Goal: Share content: Share content

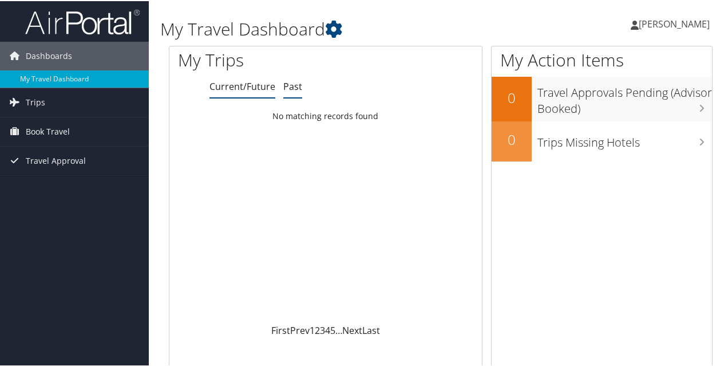
click at [295, 85] on link "Past" at bounding box center [292, 85] width 19 height 13
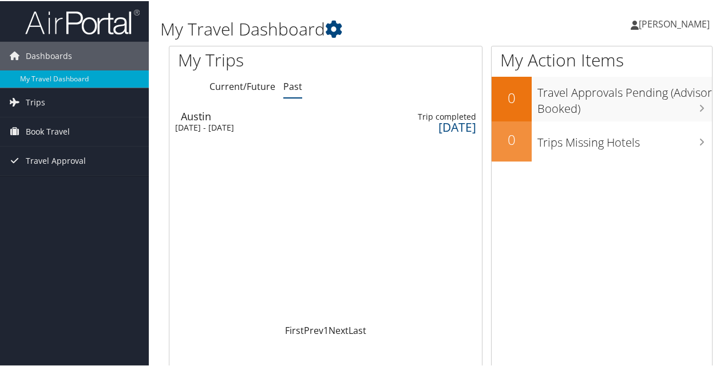
click at [255, 116] on div "Austin" at bounding box center [218, 115] width 75 height 10
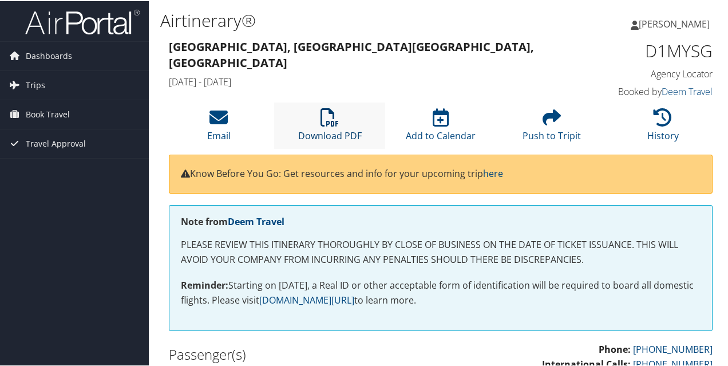
click at [331, 122] on icon at bounding box center [329, 116] width 18 height 18
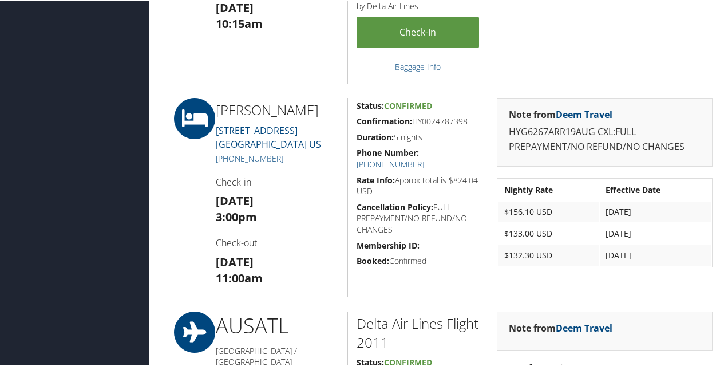
scroll to position [546, 0]
click at [196, 123] on icon at bounding box center [194, 116] width 51 height 41
click at [590, 112] on link "Deem Travel" at bounding box center [583, 112] width 57 height 13
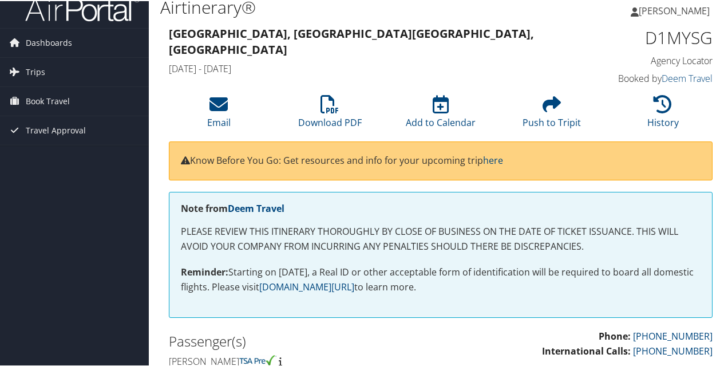
scroll to position [10, 0]
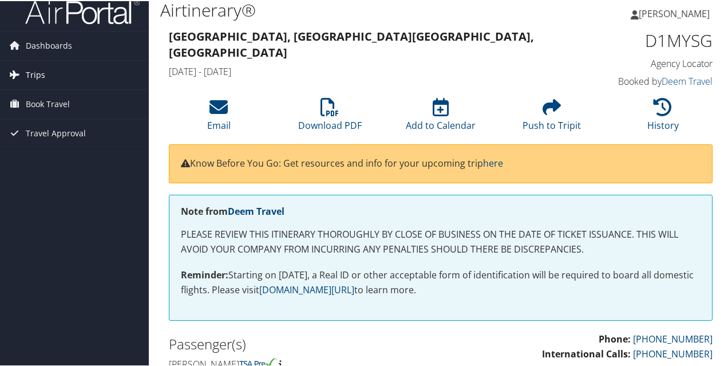
click at [42, 73] on span "Trips" at bounding box center [35, 73] width 19 height 29
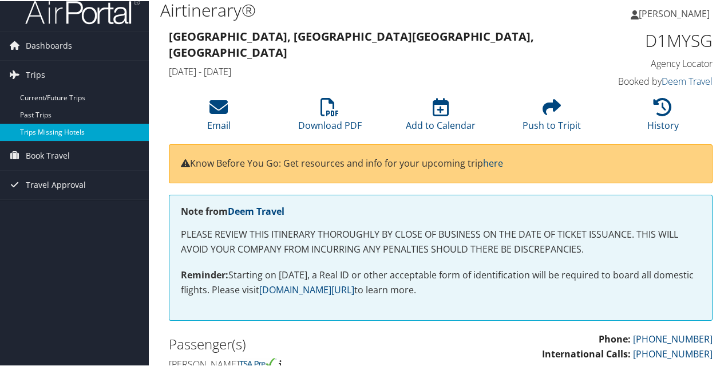
click at [84, 131] on link "Trips Missing Hotels" at bounding box center [74, 130] width 149 height 17
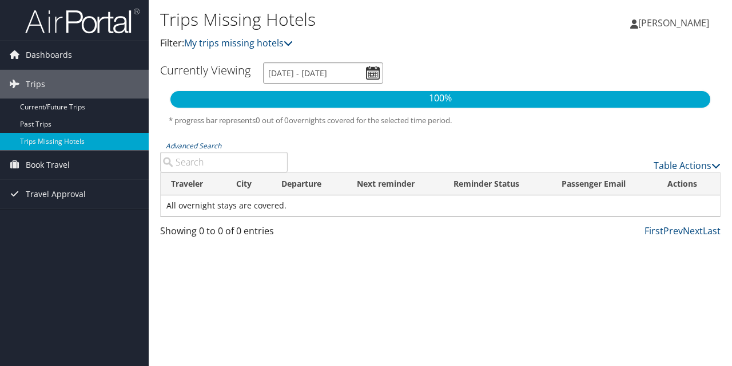
click at [371, 69] on input "[DATE] - [DATE]" at bounding box center [323, 72] width 120 height 21
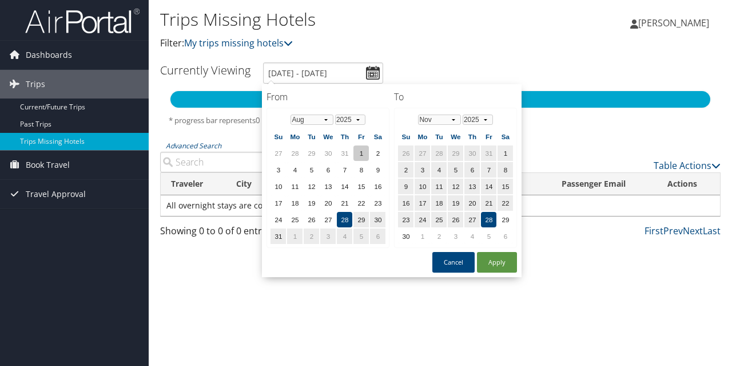
click at [360, 154] on td "1" at bounding box center [361, 152] width 15 height 15
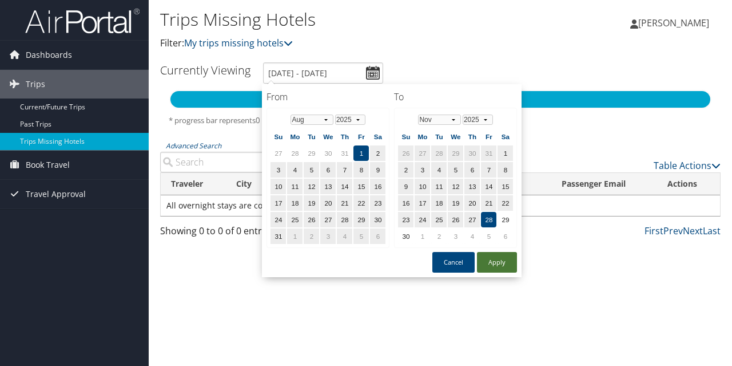
click at [497, 263] on button "Apply" at bounding box center [497, 262] width 40 height 21
type input "8/1/2025 - 11/28/2025"
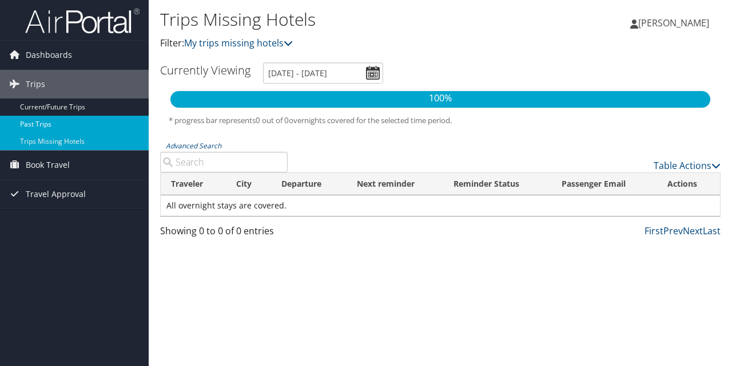
click at [76, 118] on link "Past Trips" at bounding box center [74, 124] width 149 height 17
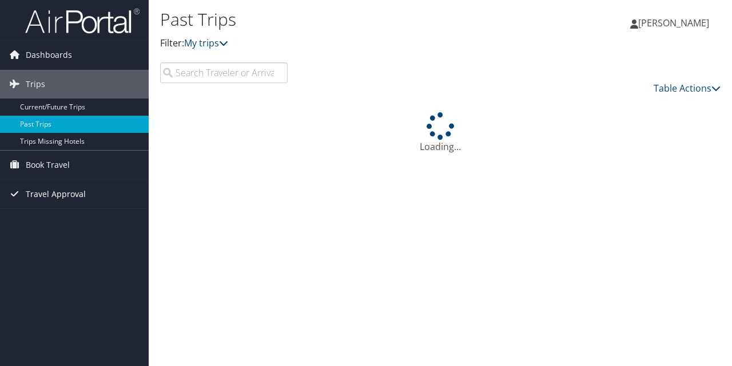
click at [53, 192] on span "Travel Approval" at bounding box center [56, 194] width 60 height 29
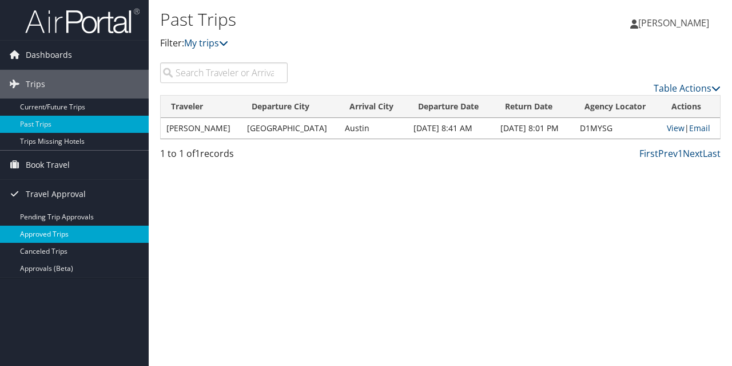
click at [66, 233] on link "Approved Trips" at bounding box center [74, 233] width 149 height 17
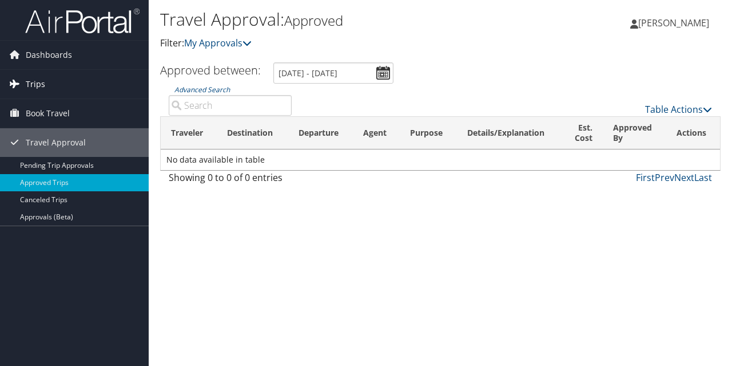
click at [54, 87] on link "Trips" at bounding box center [74, 84] width 149 height 29
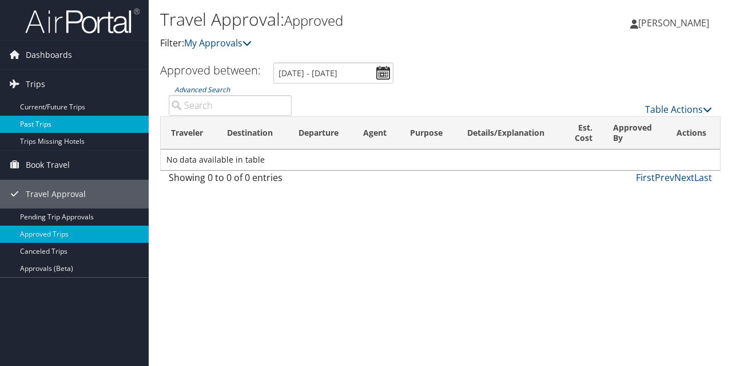
click at [56, 128] on link "Past Trips" at bounding box center [74, 124] width 149 height 17
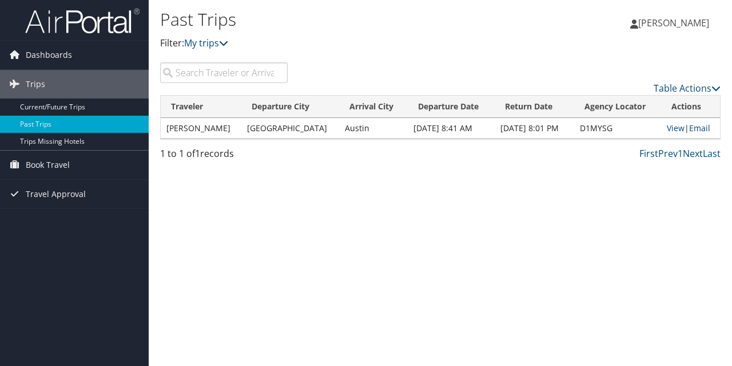
click at [705, 122] on link "Email" at bounding box center [699, 127] width 21 height 11
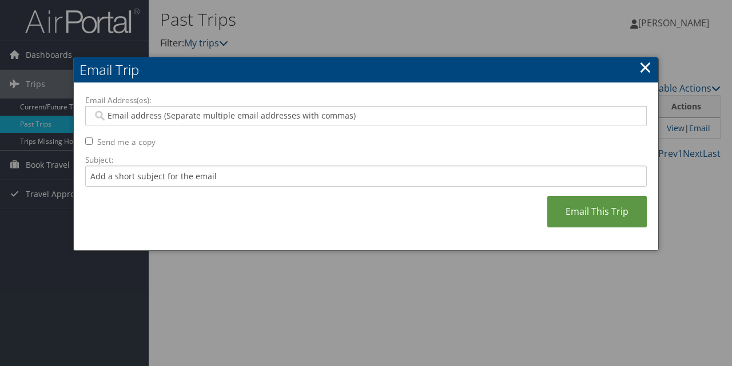
click at [262, 113] on input "Email Address(es):" at bounding box center [366, 115] width 547 height 11
type input "[PERSON_NAME][EMAIL_ADDRESS][PERSON_NAME][DOMAIN_NAME]"
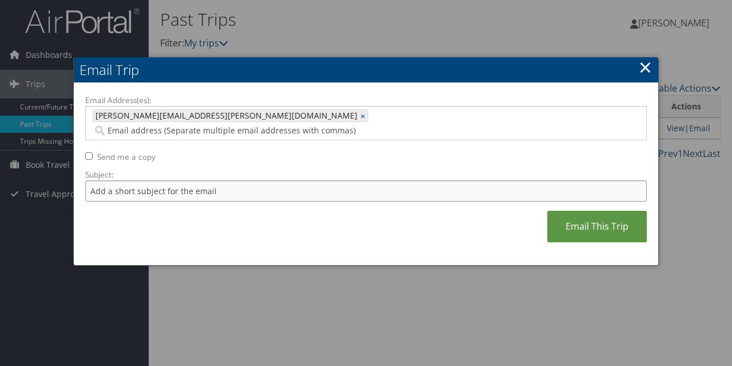
click at [275, 180] on input "Subject:" at bounding box center [366, 190] width 562 height 21
type input "austin"
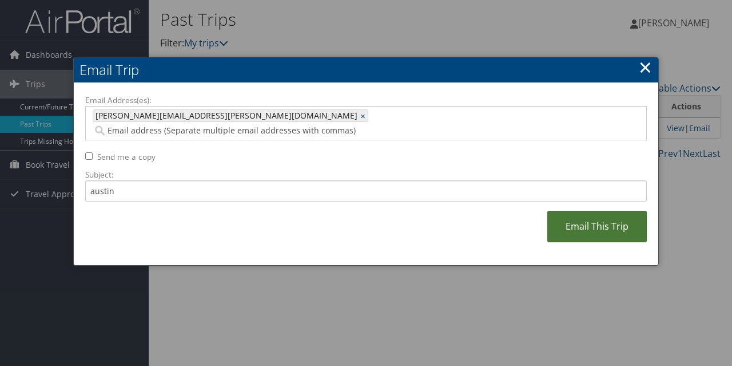
click at [601, 215] on link "Email This Trip" at bounding box center [597, 226] width 100 height 31
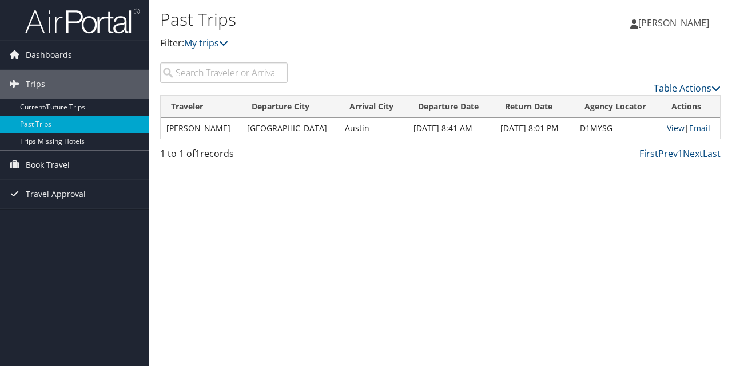
click at [681, 126] on link "View" at bounding box center [676, 127] width 18 height 11
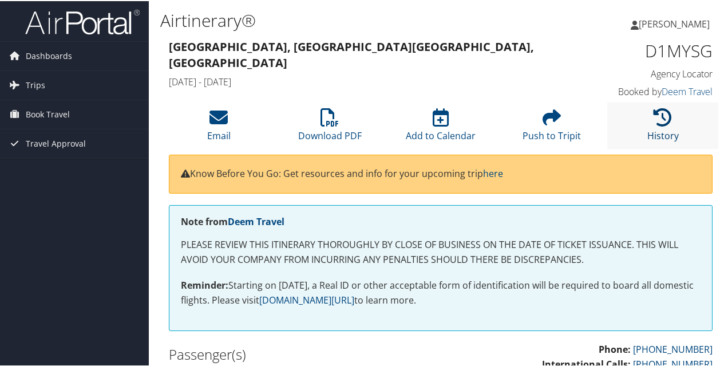
click at [653, 124] on icon at bounding box center [662, 116] width 18 height 18
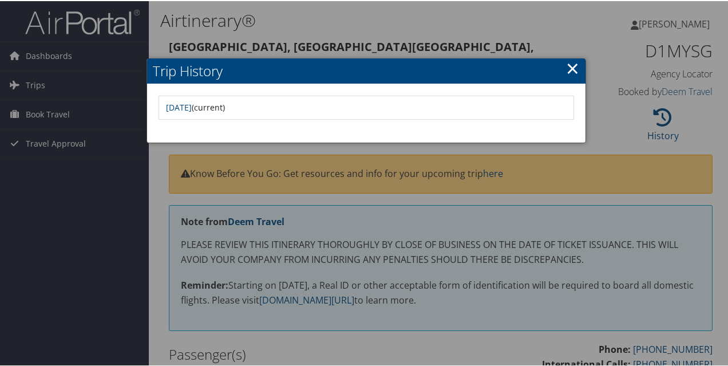
click at [566, 73] on link "×" at bounding box center [572, 66] width 13 height 23
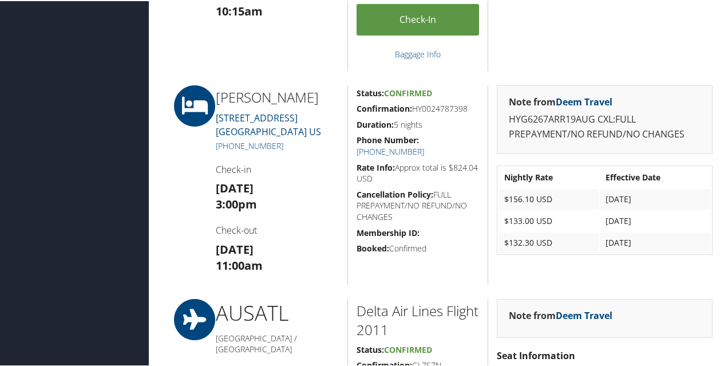
scroll to position [558, 0]
